Goal: Task Accomplishment & Management: Manage account settings

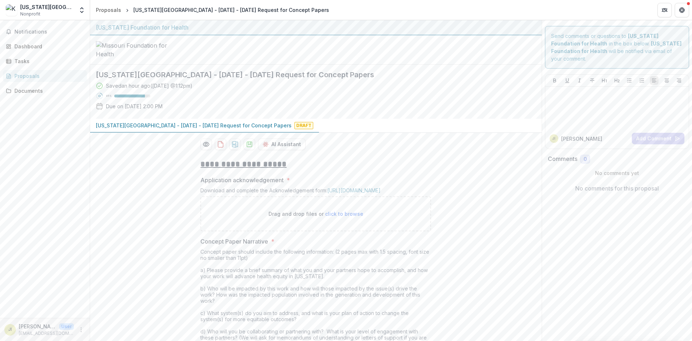
scroll to position [216, 0]
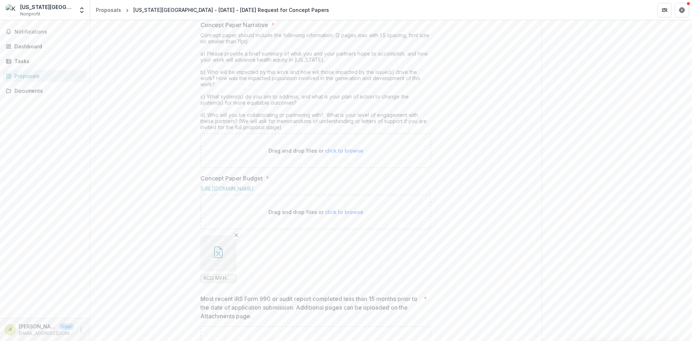
click at [161, 200] on div "**********" at bounding box center [316, 244] width 452 height 614
click at [330, 154] on span "click to browse" at bounding box center [344, 150] width 38 height 6
type input "**********"
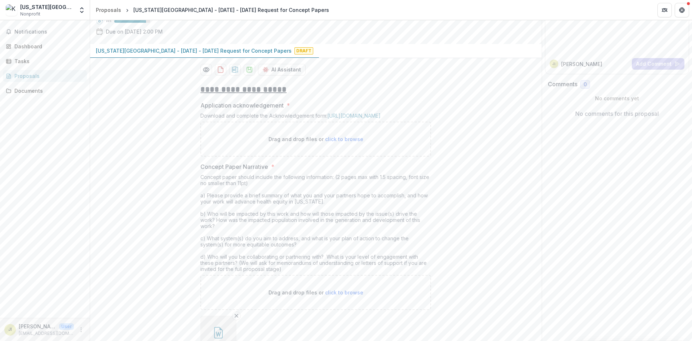
scroll to position [72, 0]
click at [249, 72] on polygon "download-proposal" at bounding box center [249, 71] width 2 height 3
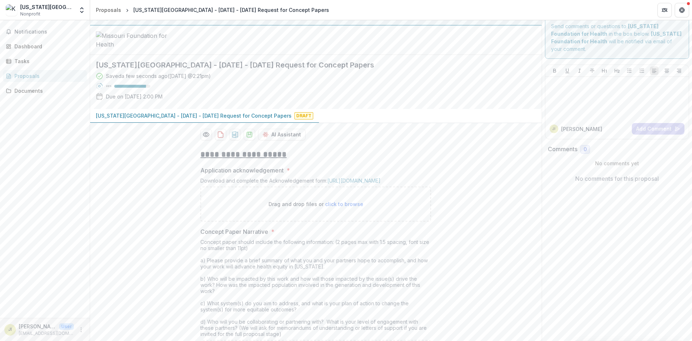
scroll to position [0, 0]
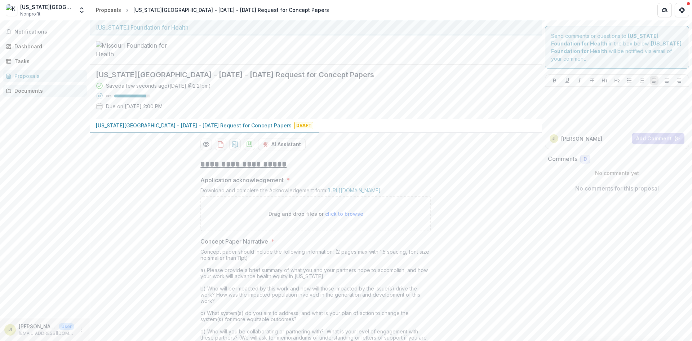
click at [30, 90] on div "Documents" at bounding box center [47, 91] width 67 height 8
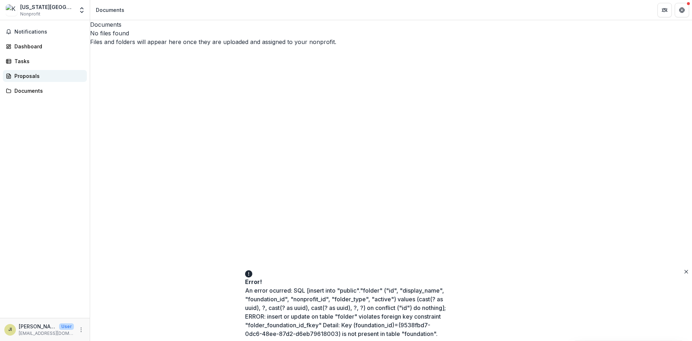
click at [30, 76] on div "Proposals" at bounding box center [47, 76] width 67 height 8
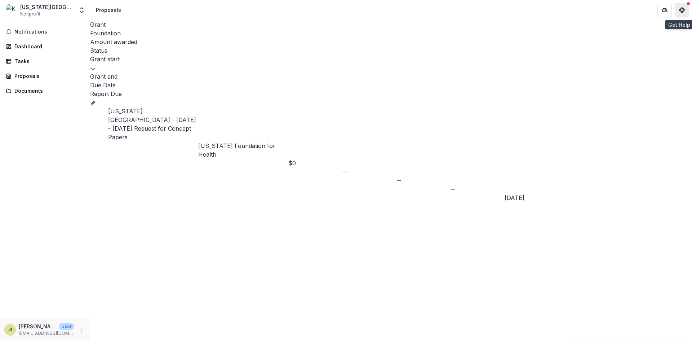
click at [685, 9] on icon "Get Help" at bounding box center [683, 10] width 1 height 2
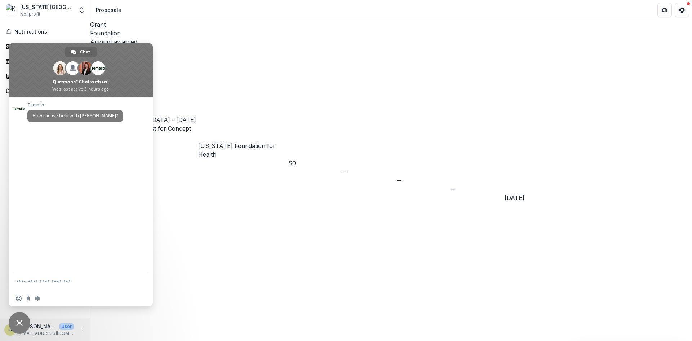
click at [298, 170] on div "Grant Foundation Amount awarded Status Grant start Grant end Due Date Report Du…" at bounding box center [391, 180] width 602 height 320
click at [15, 321] on span "Close chat" at bounding box center [20, 323] width 22 height 22
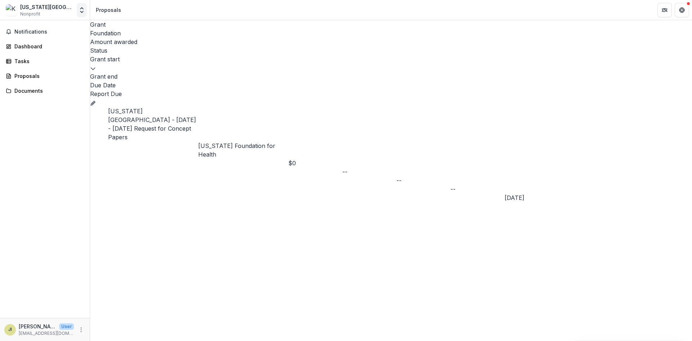
click at [80, 11] on icon "Open entity switcher" at bounding box center [81, 9] width 7 height 7
click at [31, 45] on div "Dashboard" at bounding box center [47, 47] width 67 height 8
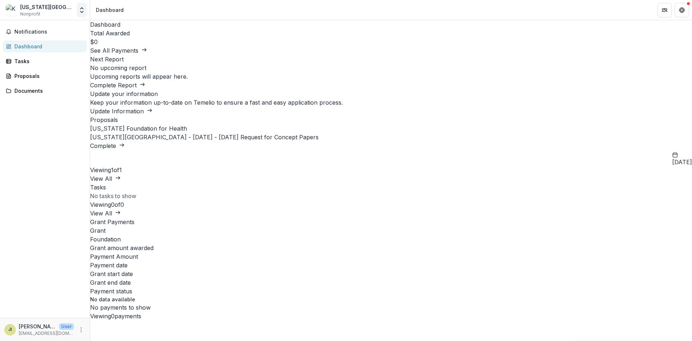
click at [83, 11] on polyline "Open entity switcher" at bounding box center [81, 11] width 3 height 1
click at [82, 328] on icon "More" at bounding box center [81, 330] width 6 height 6
click at [107, 324] on button "Logout" at bounding box center [128, 326] width 77 height 12
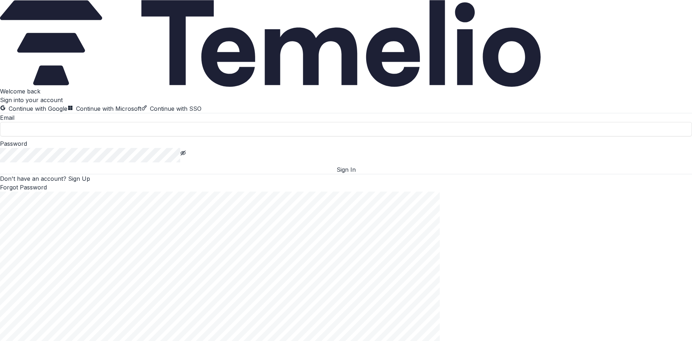
type input "**********"
